Goal: Information Seeking & Learning: Learn about a topic

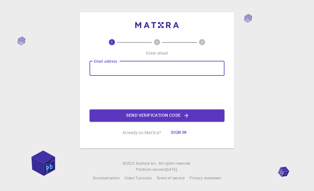
type input "[EMAIL_ADDRESS][DOMAIN_NAME]"
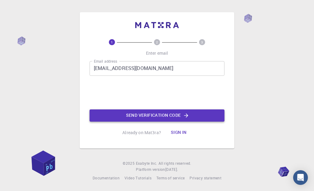
click at [155, 116] on button "Send verification code" at bounding box center [156, 116] width 135 height 12
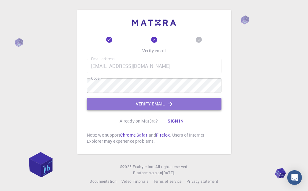
click at [125, 102] on button "Verify email" at bounding box center [154, 104] width 135 height 12
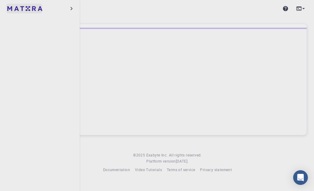
click at [11, 8] on img at bounding box center [11, 9] width 9 height 6
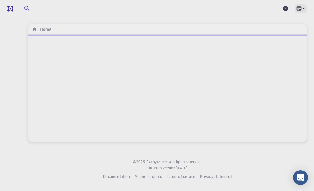
click at [303, 8] on icon at bounding box center [303, 9] width 6 height 6
drag, startPoint x: 209, startPoint y: 82, endPoint x: 144, endPoint y: 34, distance: 81.3
click at [209, 82] on div at bounding box center [157, 95] width 314 height 191
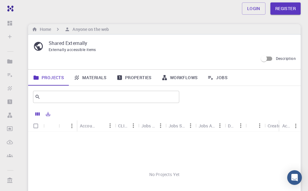
click at [90, 79] on link "Materials" at bounding box center [90, 78] width 43 height 16
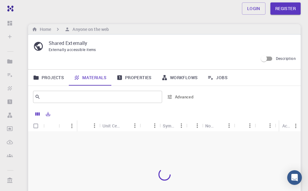
drag, startPoint x: 142, startPoint y: 76, endPoint x: 143, endPoint y: 79, distance: 3.1
click at [143, 76] on link "Properties" at bounding box center [134, 78] width 45 height 16
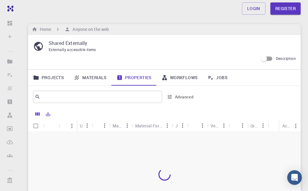
click at [100, 79] on link "Materials" at bounding box center [90, 78] width 43 height 16
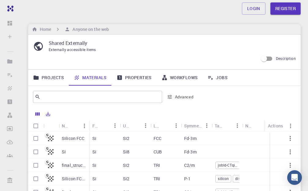
click at [73, 136] on p "Silicon FCC" at bounding box center [73, 139] width 23 height 6
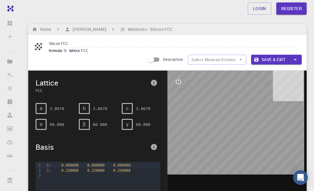
click at [40, 79] on span "Lattice" at bounding box center [92, 83] width 112 height 10
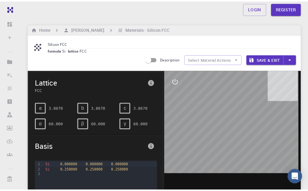
scroll to position [31, 0]
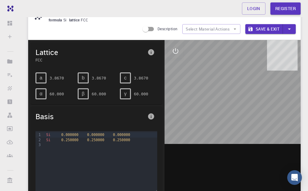
click at [85, 79] on span "b" at bounding box center [83, 78] width 3 height 6
click at [51, 78] on pre "3.8670" at bounding box center [57, 78] width 14 height 11
drag, startPoint x: 57, startPoint y: 78, endPoint x: 62, endPoint y: 79, distance: 4.9
click at [57, 78] on pre "3.8670" at bounding box center [57, 78] width 14 height 11
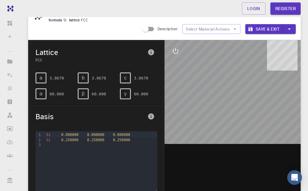
click at [42, 76] on span "a" at bounding box center [41, 78] width 3 height 6
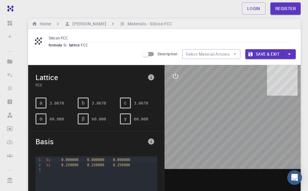
scroll to position [0, 0]
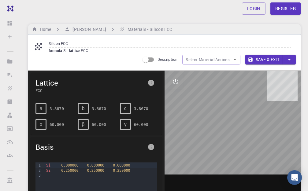
click at [150, 83] on icon "info" at bounding box center [151, 83] width 6 height 6
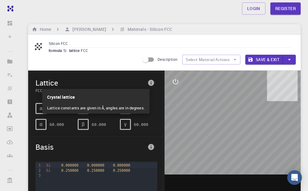
click at [150, 83] on div at bounding box center [154, 95] width 308 height 191
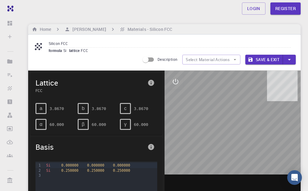
click at [93, 123] on pre "60.000" at bounding box center [99, 124] width 14 height 11
drag, startPoint x: 100, startPoint y: 124, endPoint x: 120, endPoint y: 123, distance: 20.3
click at [120, 123] on div "a 3.8670 b 3.8670 c 3.8670 α 60.000 β 60.000 γ 60.000" at bounding box center [94, 114] width 127 height 32
click at [141, 143] on span "Basis" at bounding box center [91, 147] width 110 height 10
click at [265, 59] on button "Save & Exit" at bounding box center [265, 60] width 38 height 10
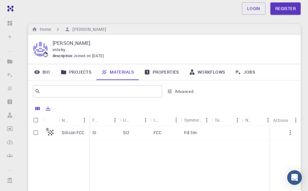
click at [37, 132] on input "Select row" at bounding box center [36, 133] width 12 height 12
checkbox input "true"
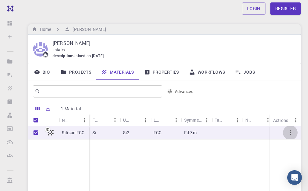
click at [292, 132] on icon "button" at bounding box center [290, 132] width 7 height 7
click at [294, 138] on li "Open" at bounding box center [293, 138] width 29 height 10
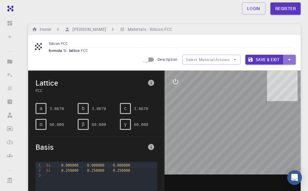
click at [292, 59] on icon "button" at bounding box center [289, 59] width 7 height 7
click at [259, 74] on li "Save & Exit" at bounding box center [260, 71] width 28 height 9
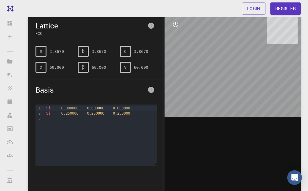
scroll to position [61, 0]
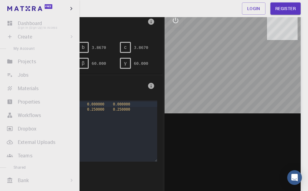
click at [25, 23] on li "Dashboard Sign In (Sign Up) to Access" at bounding box center [40, 23] width 80 height 12
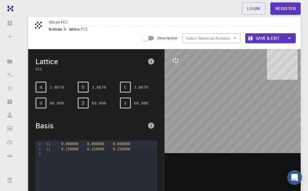
scroll to position [0, 0]
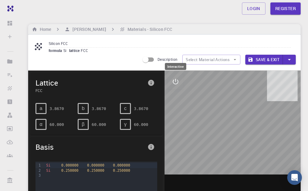
click at [175, 82] on icon "interactive" at bounding box center [175, 81] width 7 height 7
click at [178, 96] on icon "view" at bounding box center [175, 96] width 7 height 5
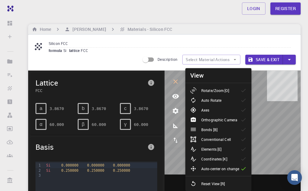
click at [209, 88] on p "Rotate/Zoom [O]" at bounding box center [216, 91] width 28 height 6
click at [176, 81] on icon "interactive" at bounding box center [176, 82] width 4 height 4
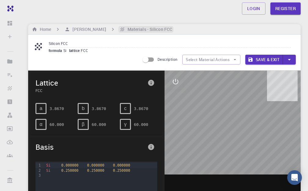
click at [130, 30] on h6 "Materials - Silicon FCC" at bounding box center [148, 29] width 47 height 7
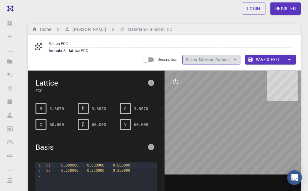
click at [219, 55] on button "Select Material Actions" at bounding box center [212, 60] width 58 height 10
click at [153, 59] on input "Description" at bounding box center [145, 60] width 35 height 12
checkbox input "true"
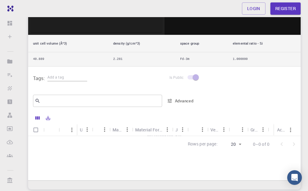
scroll to position [276, 0]
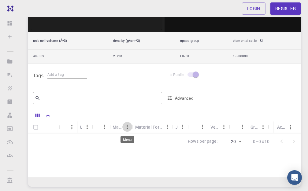
click at [123, 126] on button "Menu" at bounding box center [128, 127] width 10 height 10
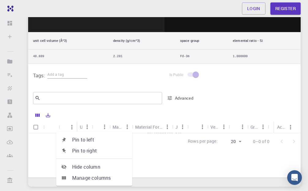
click at [156, 162] on div "Name Unit Value Material Material Formula Job Engine Version Model Groups Metho…" at bounding box center [164, 143] width 273 height 69
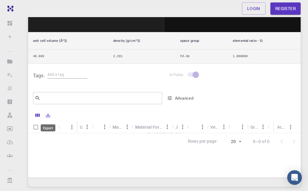
click at [46, 116] on icon "Export" at bounding box center [48, 116] width 6 height 6
click at [61, 129] on li "Download as CSV" at bounding box center [69, 128] width 52 height 11
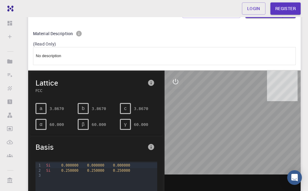
scroll to position [31, 0]
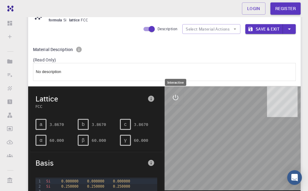
click at [179, 97] on icon "interactive" at bounding box center [175, 97] width 7 height 7
click at [174, 155] on icon "export" at bounding box center [176, 157] width 4 height 6
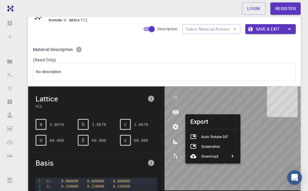
click at [180, 64] on div "No description" at bounding box center [164, 72] width 263 height 18
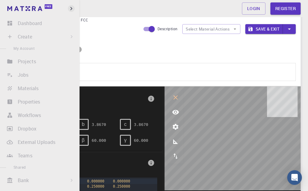
click at [74, 9] on icon "button" at bounding box center [71, 8] width 7 height 7
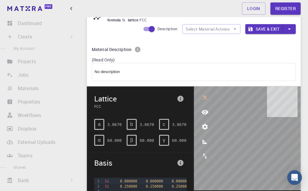
scroll to position [0, 0]
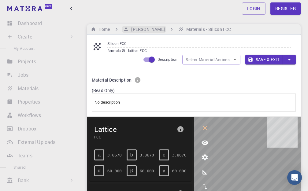
click at [149, 32] on h6 "Daniel E. Jarrin" at bounding box center [147, 29] width 36 height 7
click at [99, 28] on h6 "Home" at bounding box center [103, 29] width 14 height 7
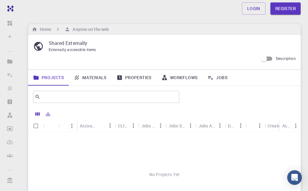
click at [95, 75] on link "Materials" at bounding box center [90, 78] width 43 height 16
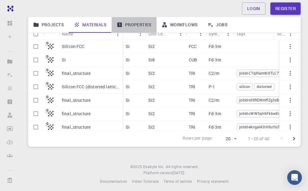
click at [141, 26] on link "Properties" at bounding box center [134, 25] width 45 height 16
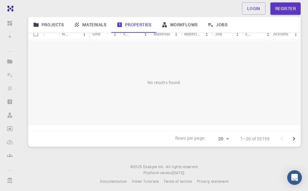
click at [102, 23] on link "Materials" at bounding box center [90, 25] width 43 height 16
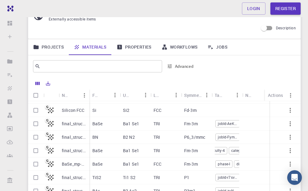
scroll to position [0, 86]
click at [290, 150] on icon "button" at bounding box center [290, 151] width 1 height 5
click at [297, 162] on ul "Open" at bounding box center [293, 156] width 29 height 15
click at [296, 157] on span "Open" at bounding box center [299, 156] width 9 height 6
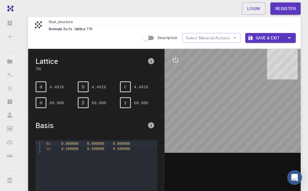
scroll to position [31, 0]
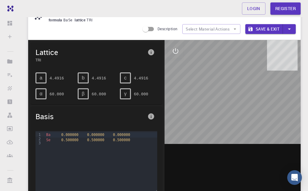
drag, startPoint x: 249, startPoint y: 137, endPoint x: 277, endPoint y: 89, distance: 55.5
click at [279, 90] on div at bounding box center [233, 135] width 137 height 191
click at [221, 83] on div at bounding box center [233, 135] width 137 height 191
click at [39, 62] on span "TRI" at bounding box center [91, 60] width 110 height 6
drag, startPoint x: 41, startPoint y: 95, endPoint x: 47, endPoint y: 95, distance: 6.1
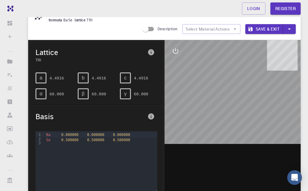
click at [41, 95] on span "α" at bounding box center [41, 94] width 3 height 6
click at [57, 95] on pre "60.000" at bounding box center [57, 94] width 14 height 11
click at [40, 94] on span "α" at bounding box center [41, 94] width 3 height 6
click at [220, 149] on div at bounding box center [233, 135] width 137 height 191
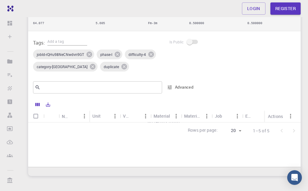
scroll to position [276, 0]
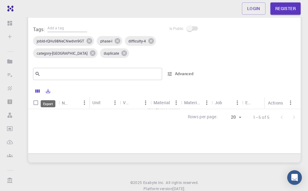
click at [50, 90] on icon "Export" at bounding box center [48, 92] width 6 height 6
click at [72, 117] on li "Download as Excel" at bounding box center [69, 115] width 52 height 11
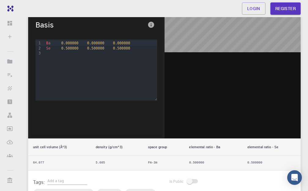
scroll to position [0, 0]
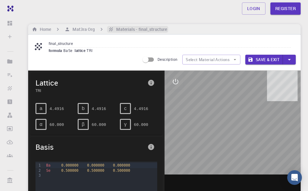
click at [127, 27] on h6 "Materials - final_structure" at bounding box center [140, 29] width 53 height 7
click at [78, 50] on span "lattice" at bounding box center [81, 50] width 12 height 5
click at [94, 29] on h6 "Mat3ra Org" at bounding box center [82, 29] width 25 height 7
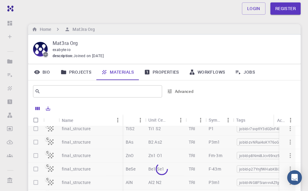
scroll to position [153, 0]
click at [80, 72] on link "Projects" at bounding box center [76, 72] width 41 height 16
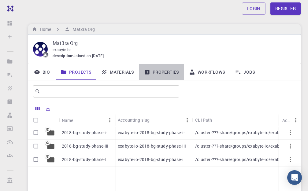
click at [162, 72] on link "Properties" at bounding box center [161, 72] width 45 height 16
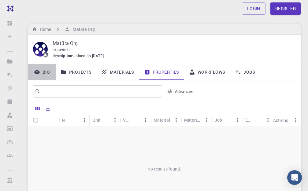
click at [48, 74] on link "Bio" at bounding box center [42, 72] width 28 height 16
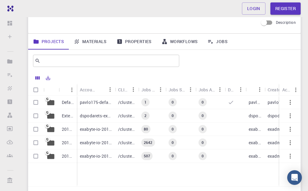
scroll to position [61, 0]
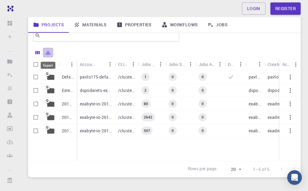
click at [50, 53] on icon "Export" at bounding box center [48, 53] width 4 height 4
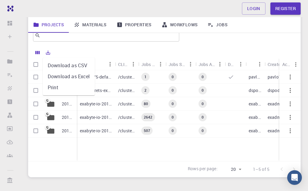
click at [59, 63] on li "Download as CSV" at bounding box center [69, 65] width 52 height 11
click at [140, 27] on link "Properties" at bounding box center [134, 25] width 45 height 16
